Goal: Information Seeking & Learning: Learn about a topic

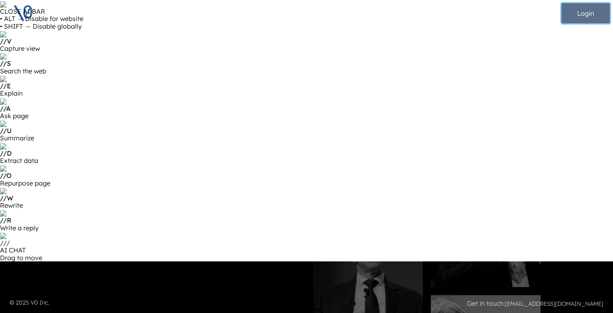
click at [585, 15] on button "Login" at bounding box center [585, 13] width 48 height 20
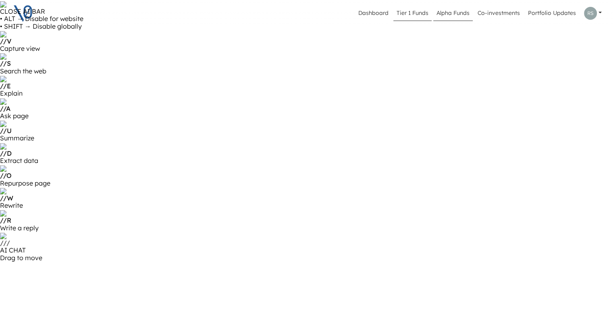
click at [409, 14] on link "Tier 1 Funds" at bounding box center [412, 13] width 38 height 15
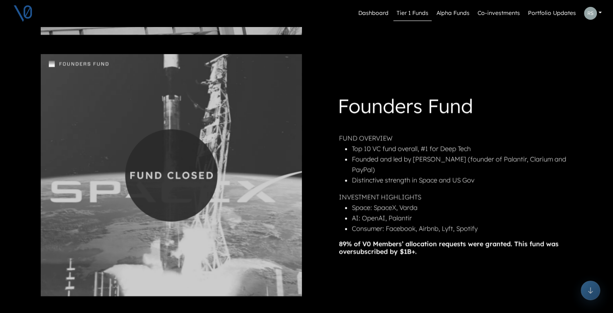
scroll to position [927, 0]
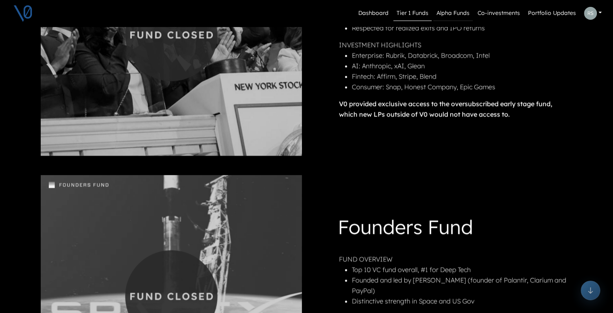
click at [455, 12] on link "Alpha Funds" at bounding box center [452, 13] width 39 height 15
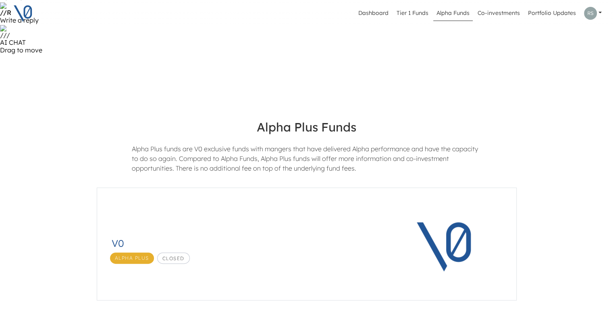
scroll to position [282, 0]
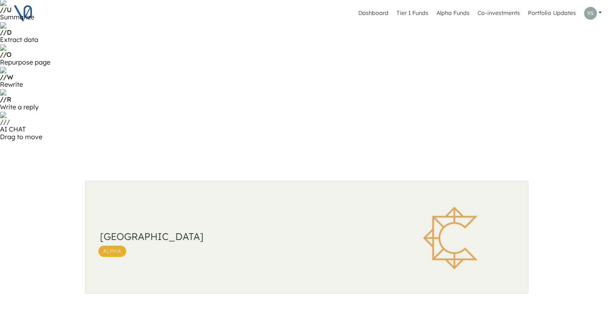
scroll to position [81, 0]
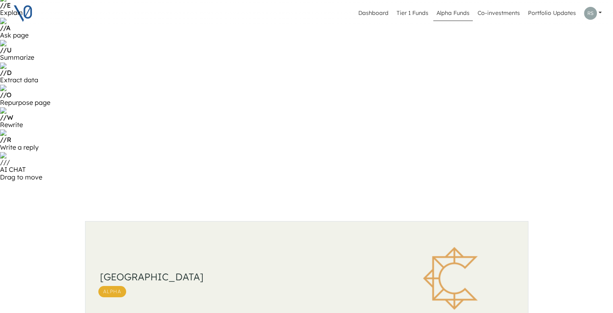
click at [455, 15] on link "Alpha Funds" at bounding box center [452, 13] width 39 height 15
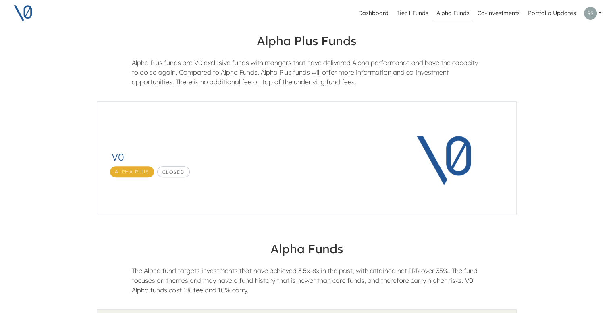
scroll to position [293, 0]
